Goal: Information Seeking & Learning: Learn about a topic

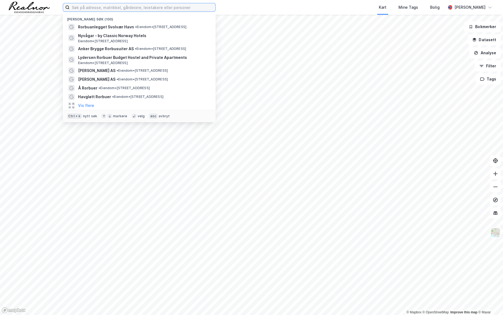
click at [109, 7] on input at bounding box center [143, 7] width 146 height 8
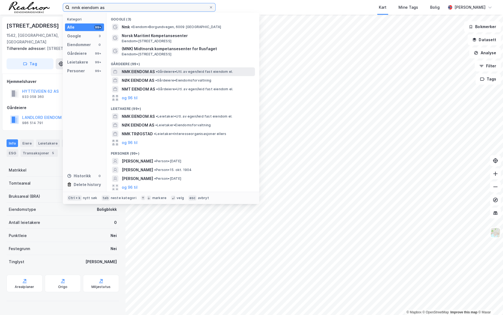
type input "nmk eiendom as"
click at [164, 71] on span "• Gårdeiere • Utl. av egen/leid fast eiendom el." at bounding box center [194, 72] width 77 height 4
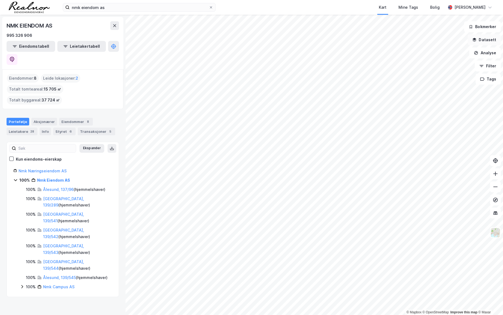
click at [486, 42] on button "Datasett" at bounding box center [483, 39] width 33 height 11
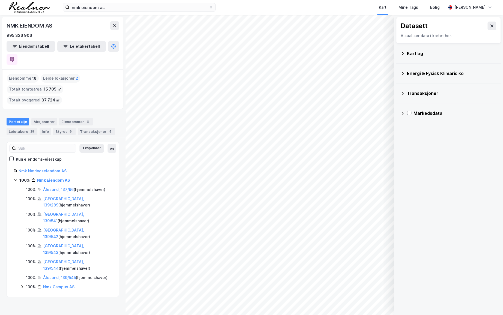
click at [438, 54] on div "Kartlag" at bounding box center [451, 53] width 89 height 7
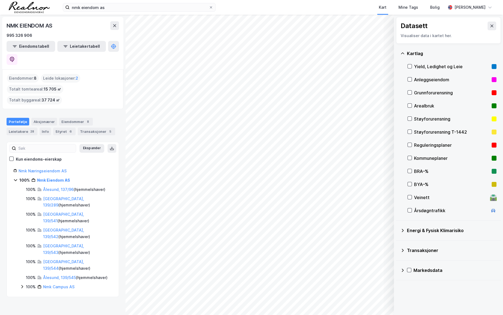
click at [439, 145] on div "Reguleringsplaner" at bounding box center [451, 145] width 75 height 7
